Goal: Complete application form

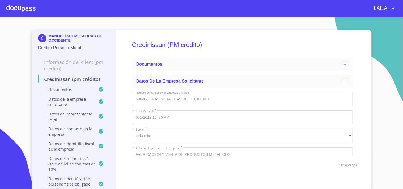
type input "8 de sep. de 1957"
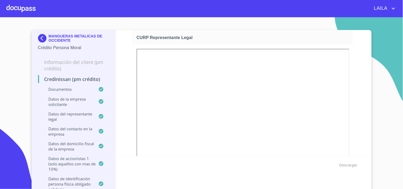
scroll to position [252, 0]
